Goal: Task Accomplishment & Management: Use online tool/utility

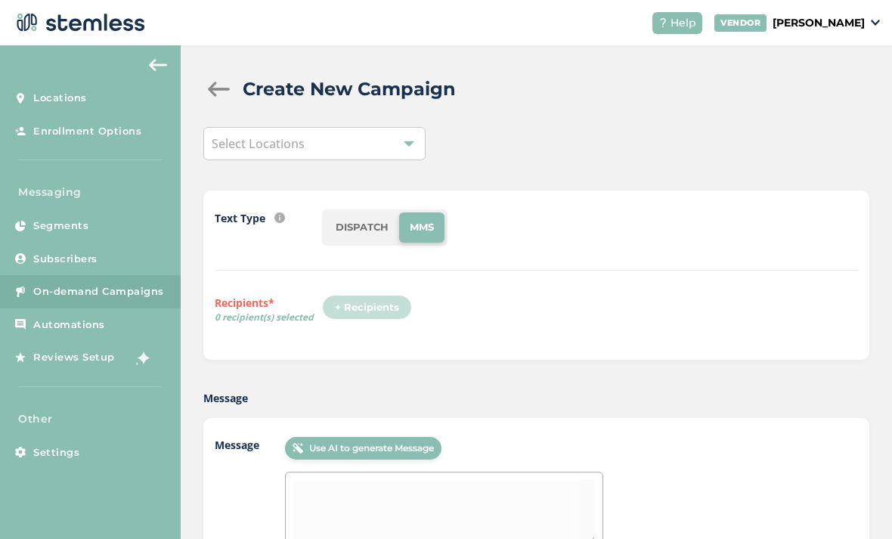
click at [110, 209] on link "Segments" at bounding box center [90, 225] width 181 height 33
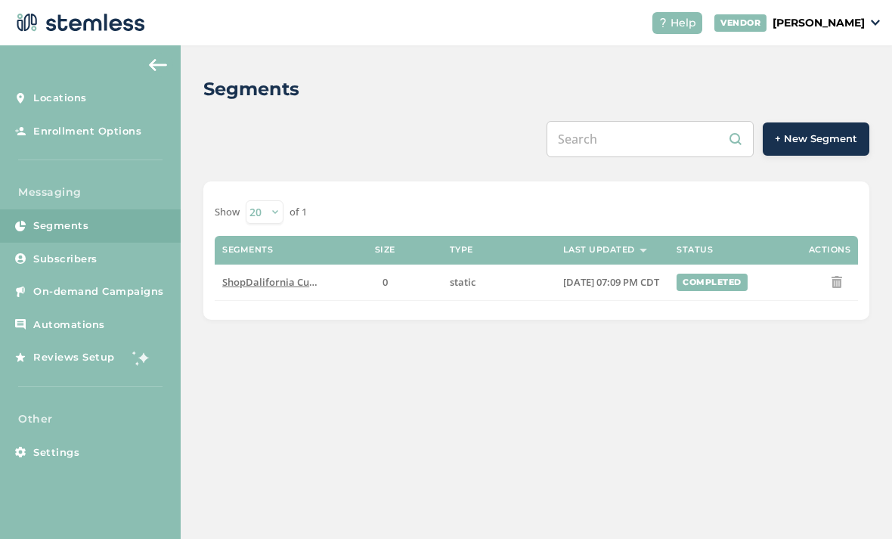
click at [121, 243] on link "Subscribers" at bounding box center [90, 259] width 181 height 33
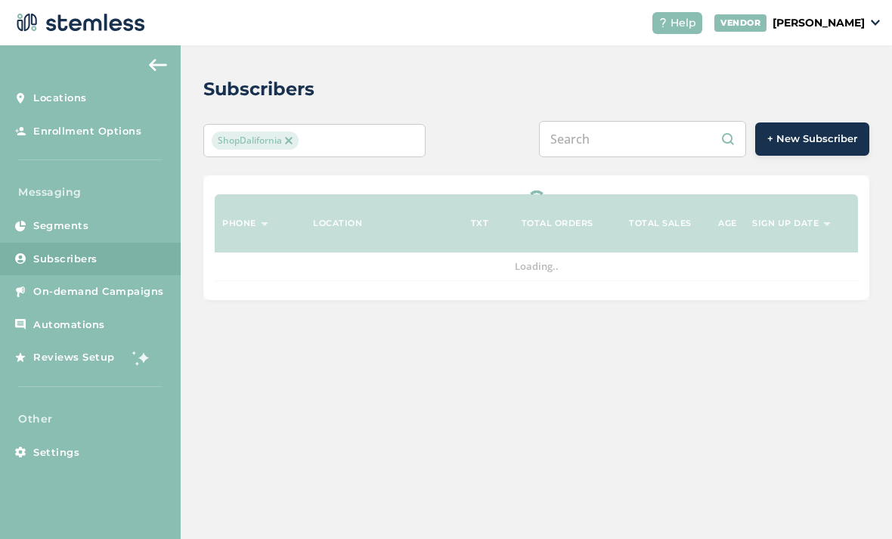
click at [128, 284] on span "On-demand Campaigns" at bounding box center [98, 291] width 131 height 15
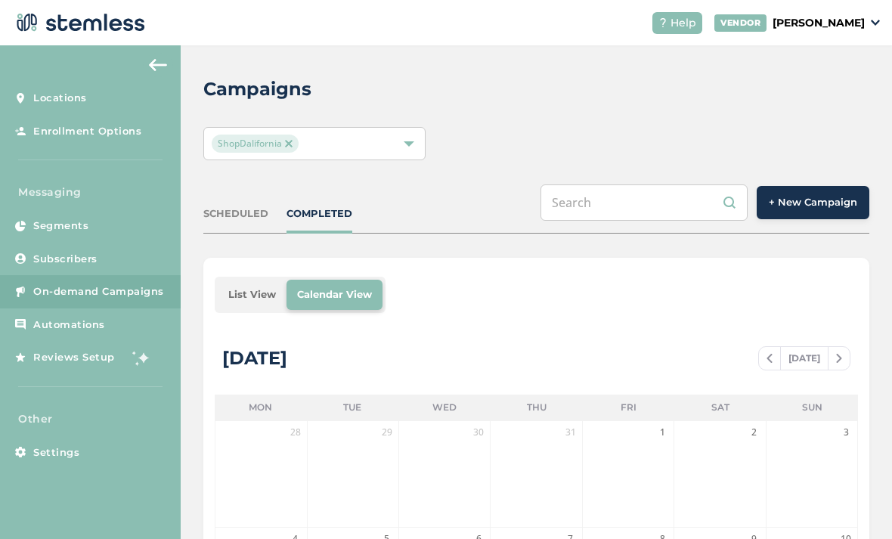
click at [836, 186] on button "+ New Campaign" at bounding box center [813, 202] width 113 height 33
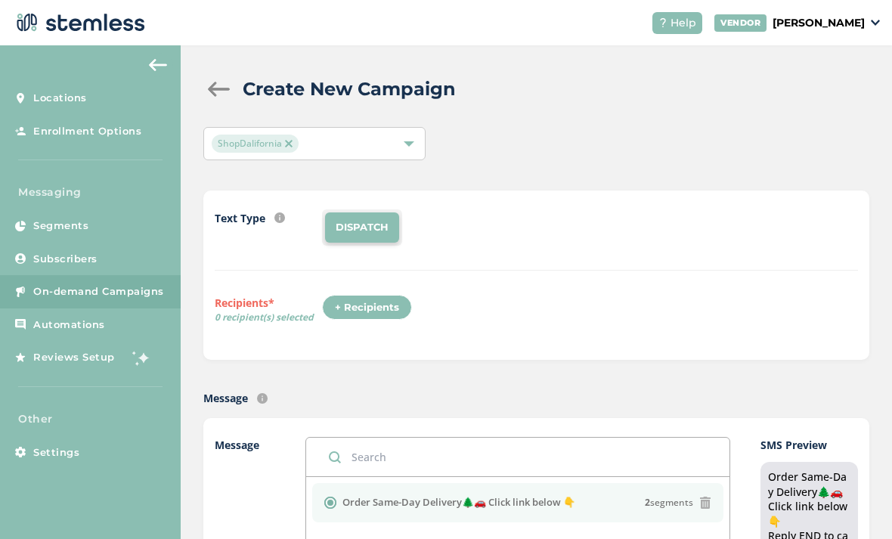
click at [375, 295] on div "+ Recipients" at bounding box center [367, 308] width 90 height 26
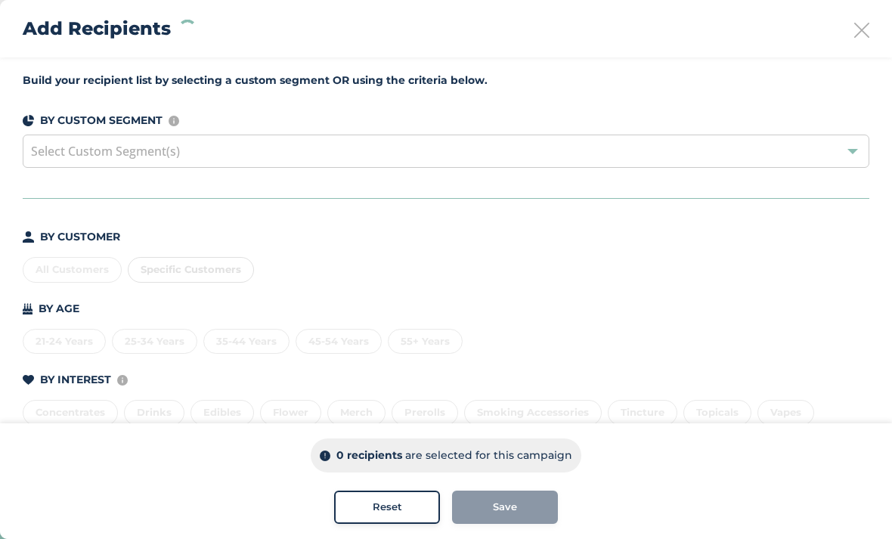
click at [860, 32] on icon at bounding box center [861, 30] width 15 height 15
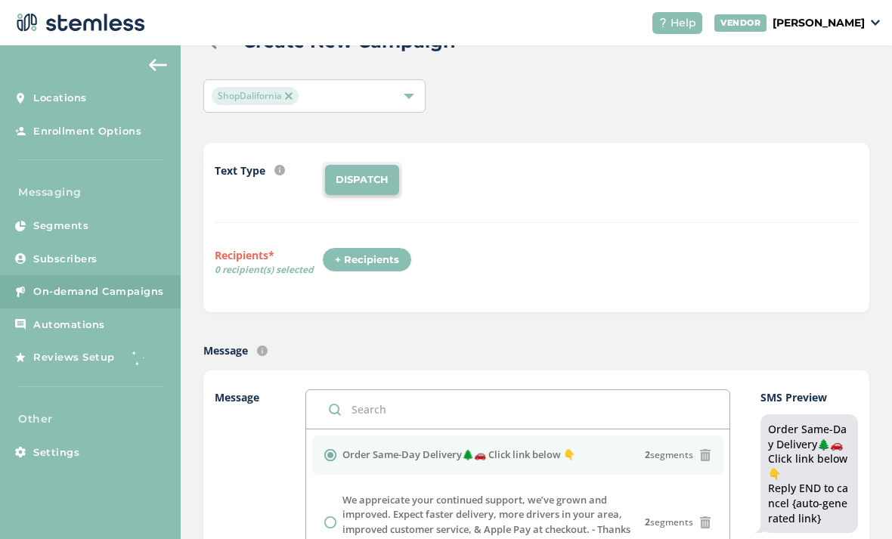
scroll to position [19, 0]
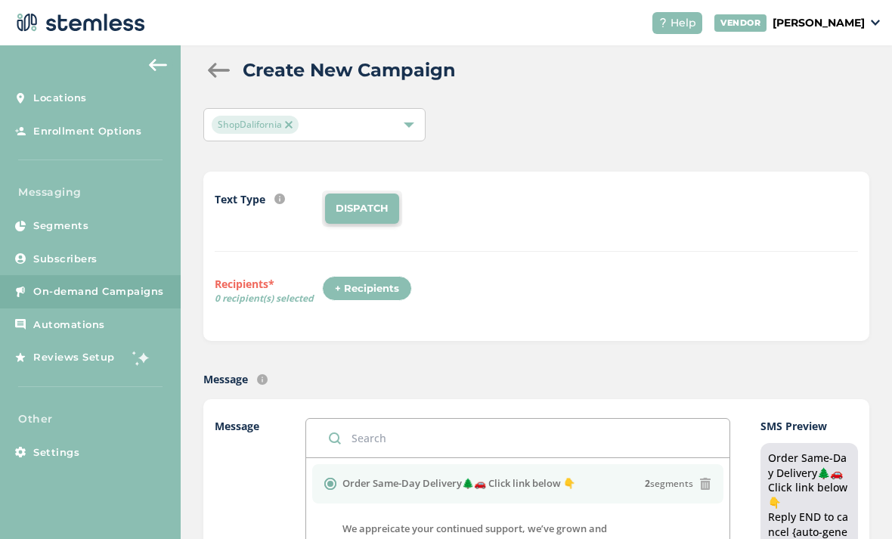
click at [359, 276] on div "+ Recipients" at bounding box center [367, 289] width 90 height 26
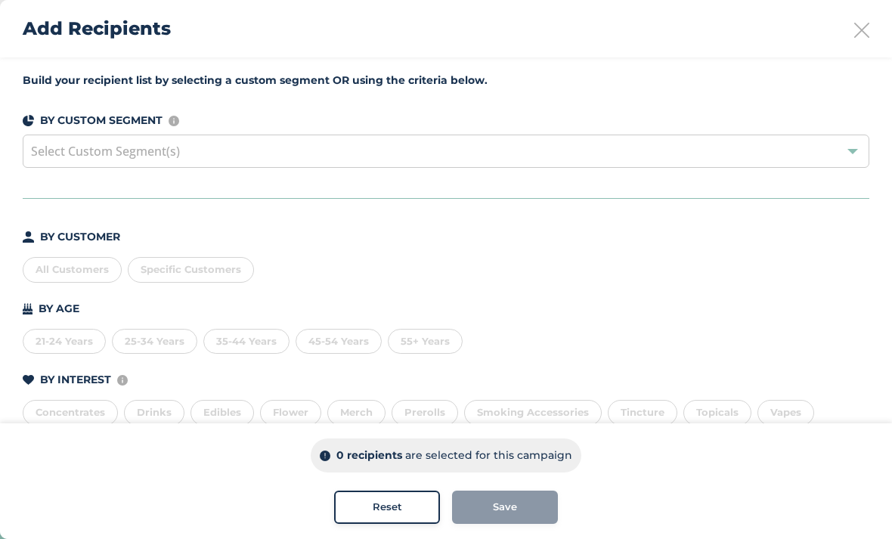
click at [90, 258] on div "All Customers" at bounding box center [72, 270] width 99 height 26
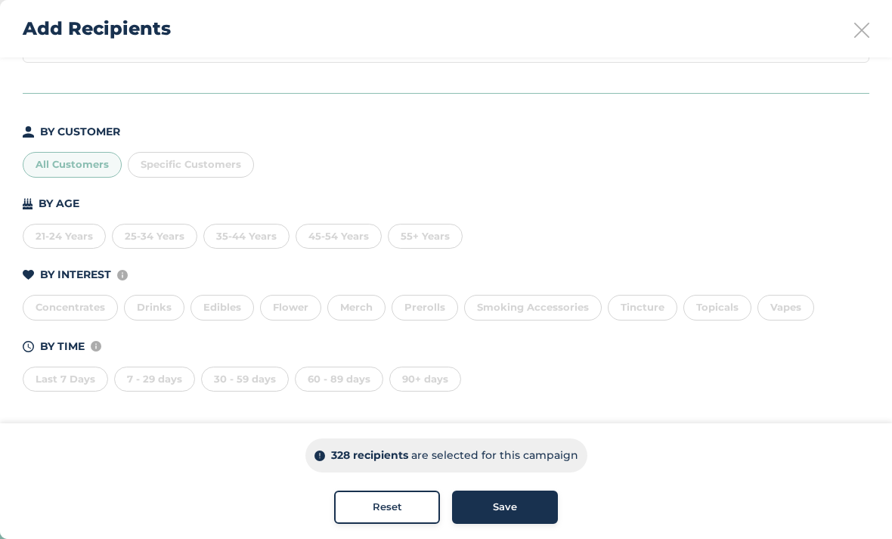
scroll to position [105, 0]
click at [518, 497] on button "Save" at bounding box center [505, 507] width 106 height 33
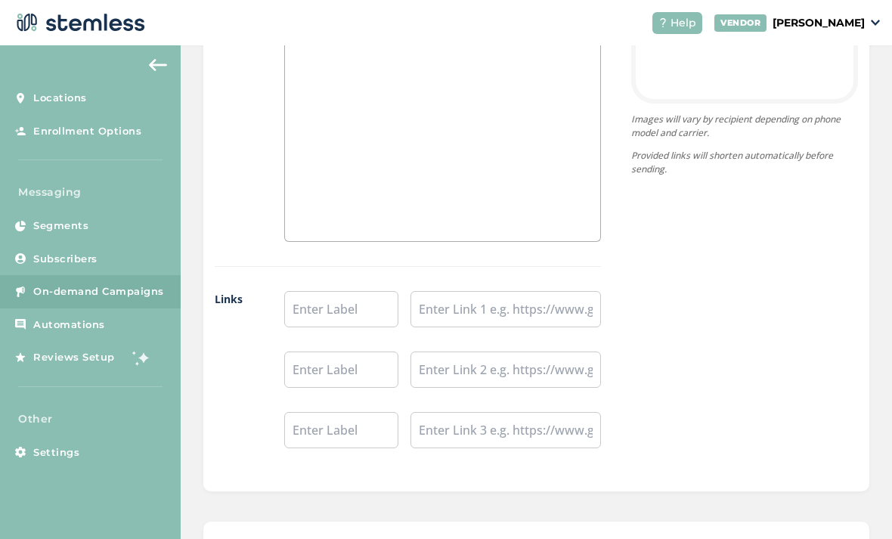
scroll to position [1092, 0]
click at [500, 291] on input "text" at bounding box center [505, 309] width 190 height 36
click at [493, 291] on input "text" at bounding box center [505, 309] width 190 height 36
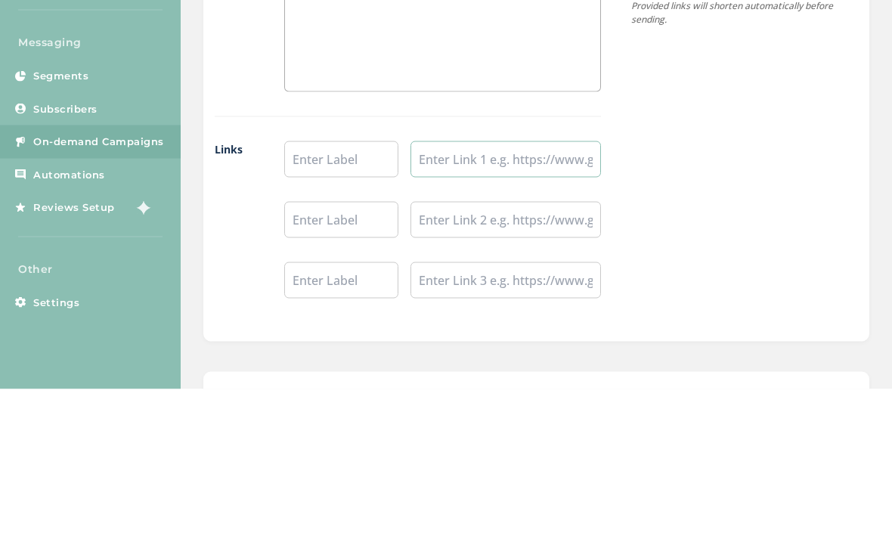
click at [491, 291] on input "text" at bounding box center [505, 309] width 190 height 36
paste input "[URL][DOMAIN_NAME]"
type input "[URL][DOMAIN_NAME]"
click at [356, 291] on input "text" at bounding box center [341, 309] width 114 height 36
type input "Order Same Day Delivery"
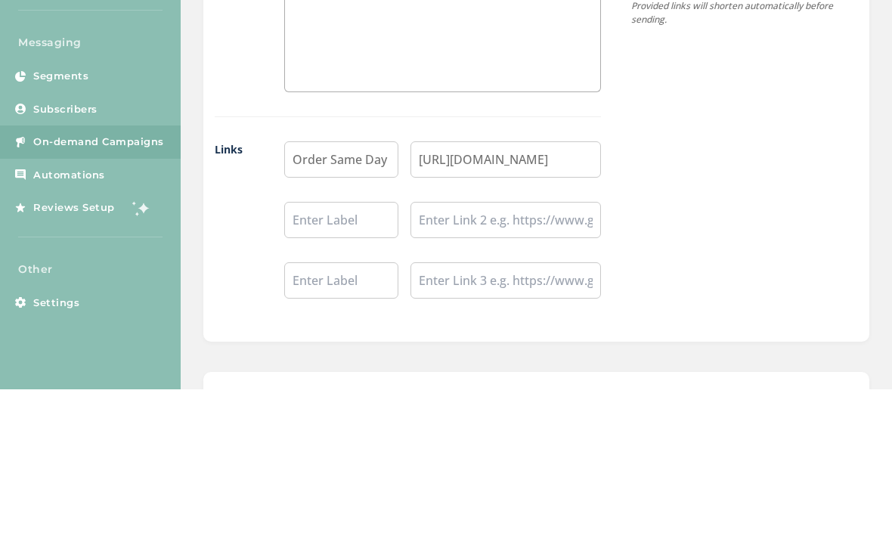
click at [785, 101] on div "{Store Logo} {Store Name} Order Same Day Delivery Powered By Images will vary b…" at bounding box center [729, 100] width 257 height 748
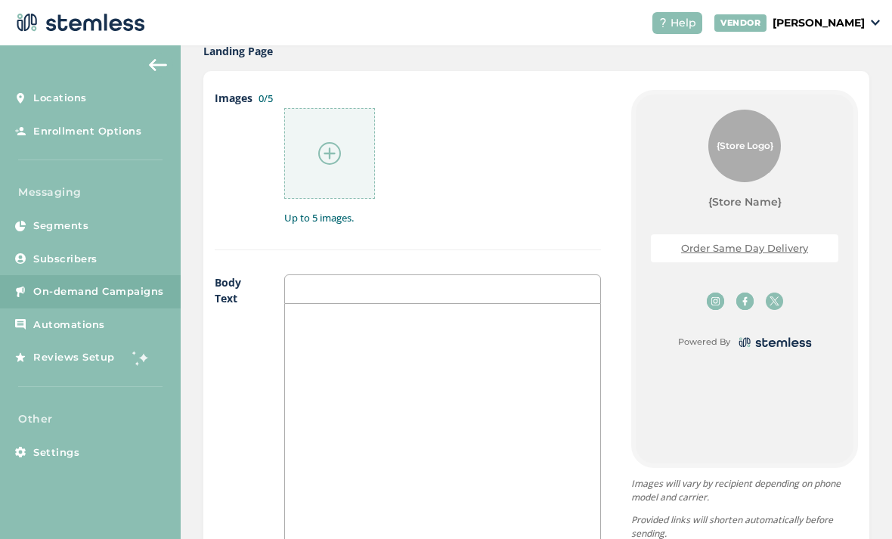
scroll to position [686, 0]
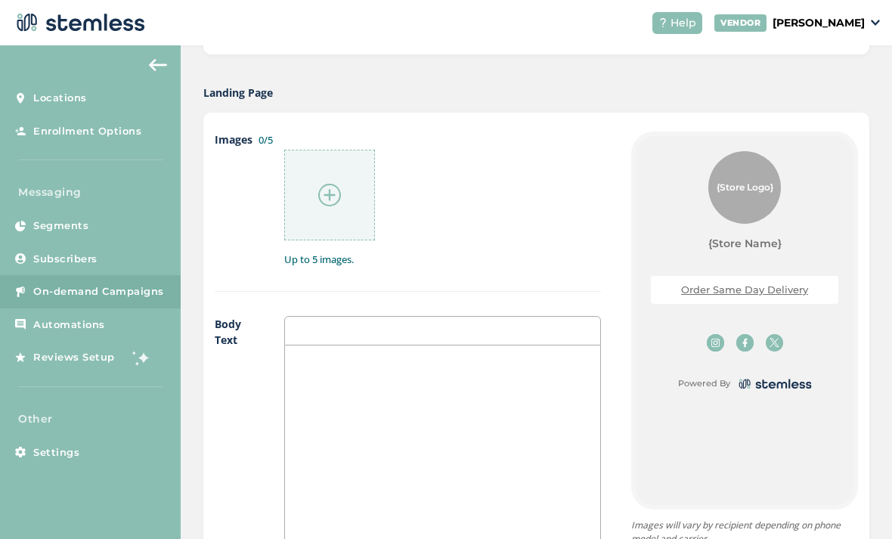
click at [351, 150] on div at bounding box center [329, 195] width 91 height 91
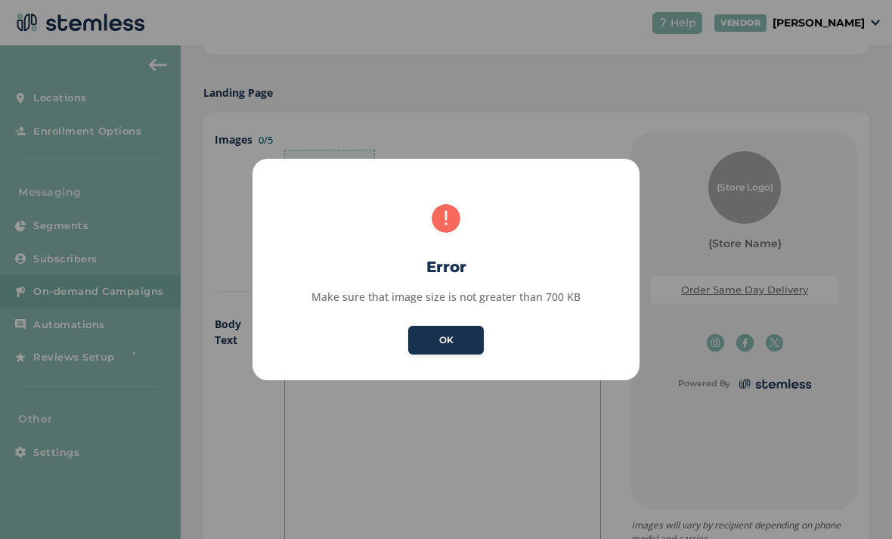
click at [463, 332] on button "OK" at bounding box center [446, 340] width 76 height 29
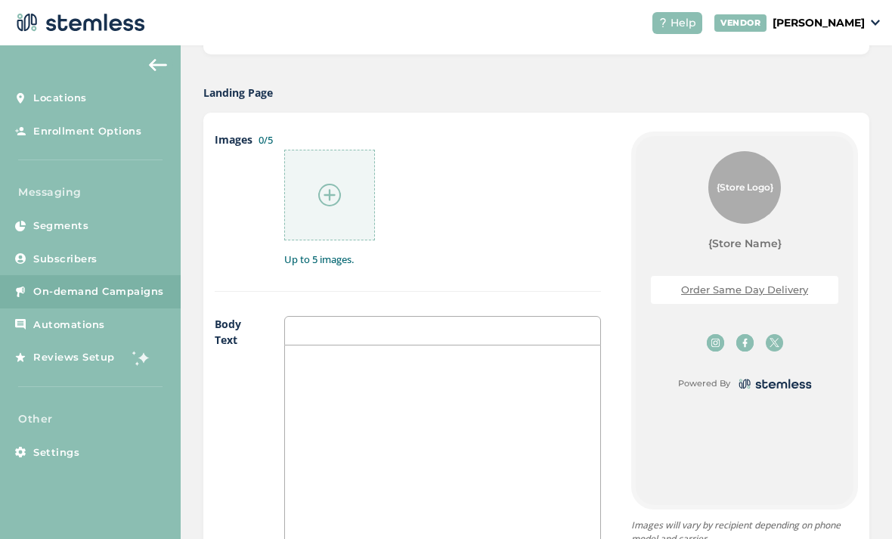
click at [323, 184] on img at bounding box center [329, 195] width 23 height 23
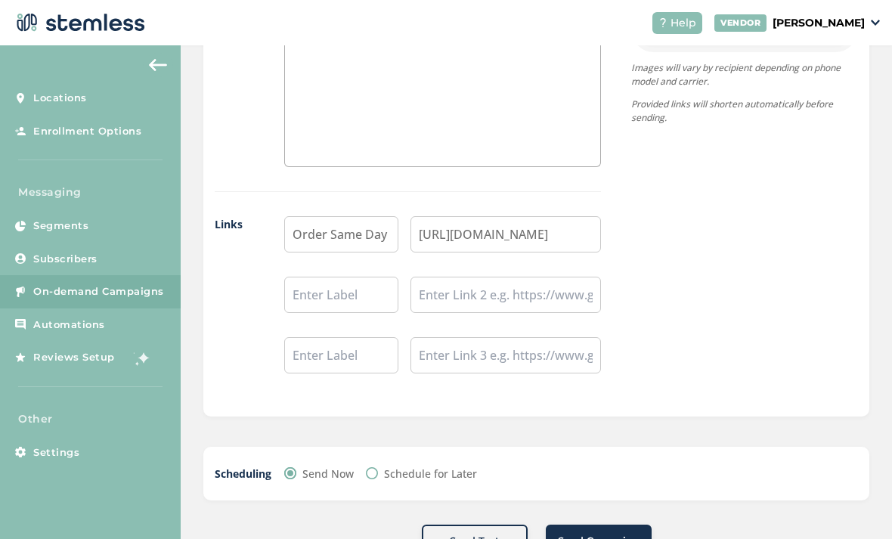
scroll to position [1167, 0]
click at [609, 525] on button "Send Campaign" at bounding box center [599, 541] width 106 height 33
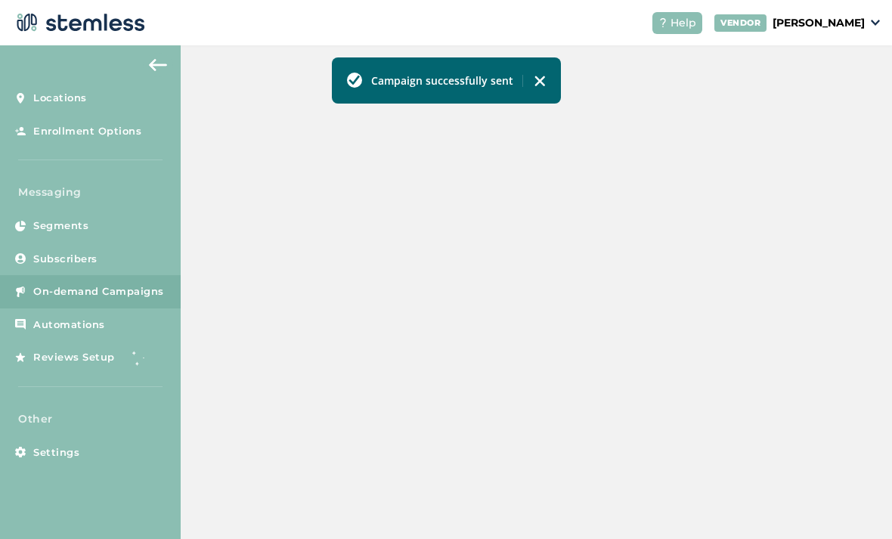
scroll to position [415, 0]
